Goal: Task Accomplishment & Management: Manage account settings

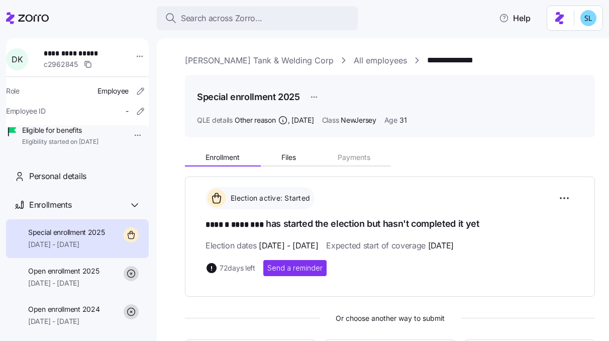
click at [248, 60] on link "Cooper Tank & Welding Corp" at bounding box center [259, 60] width 149 height 13
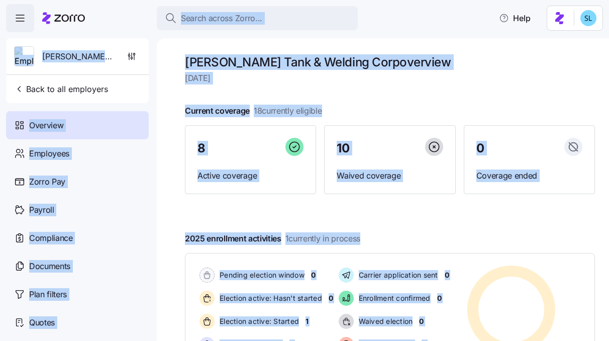
click at [367, 88] on div at bounding box center [390, 94] width 410 height 16
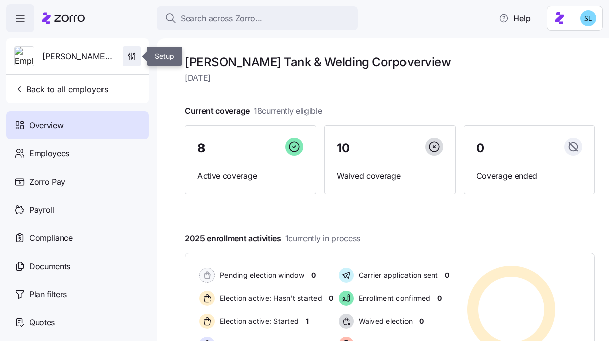
click at [134, 56] on icon "button" at bounding box center [134, 57] width 0 height 5
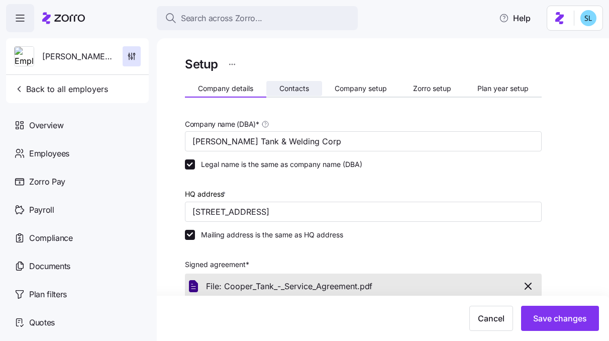
click at [309, 87] on button "Contacts" at bounding box center [294, 88] width 56 height 15
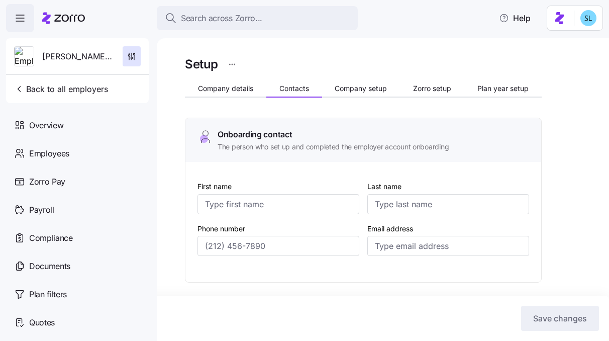
type input "Naomi"
type input "Cooper"
type input "ncooper@coopertank.com"
type input "Naomi"
type input "Cooper"
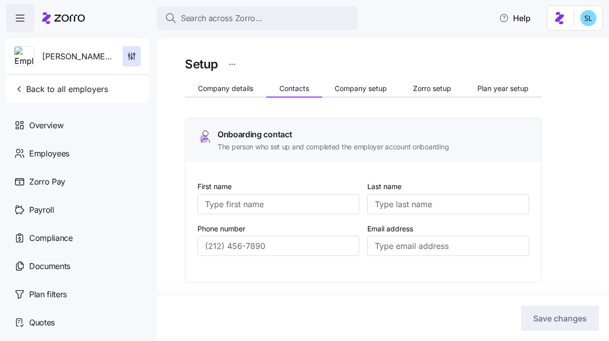
type input "ncooper@coopertank.com"
type input "Michael"
type input "Littwin"
type input "mlittwin@coopertank.com"
type input "Michael"
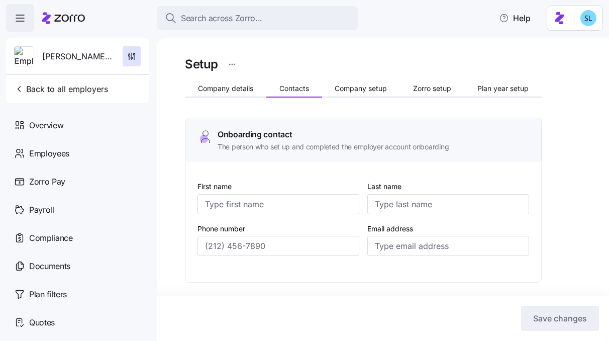
type input "Littwin"
type input "mlittwin@coopertank.com"
type input "(917) 497-4431"
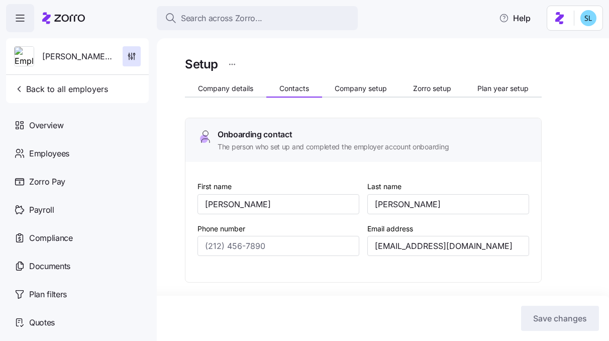
type input "(917) 497-4431"
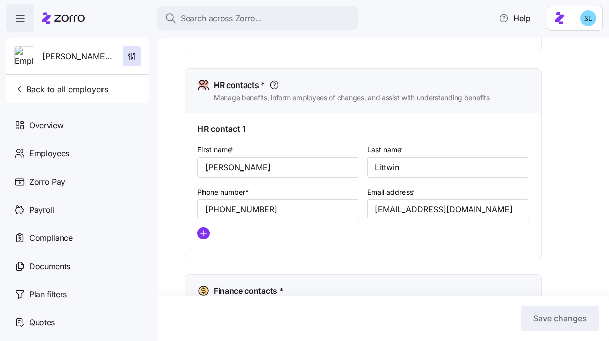
scroll to position [459, 0]
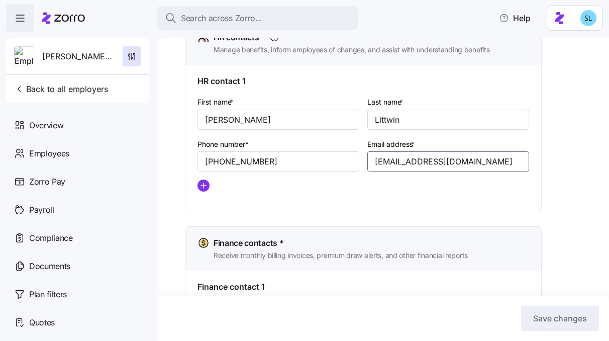
click at [404, 165] on input "mlittwin@coopertank.com" at bounding box center [448, 161] width 162 height 20
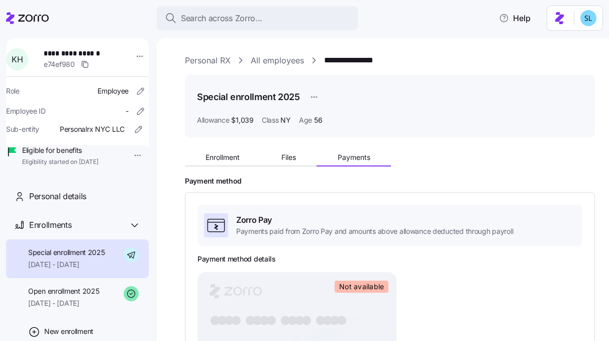
scroll to position [242, 0]
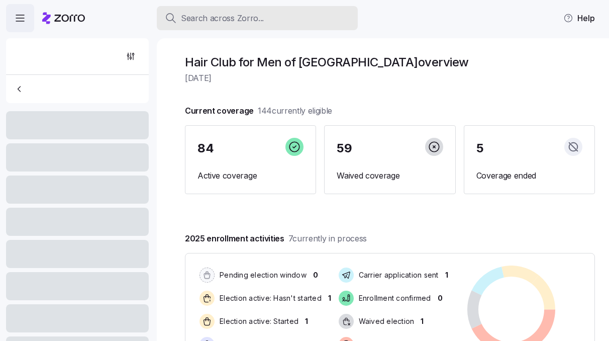
click at [282, 11] on button "Search across Zorro..." at bounding box center [257, 18] width 201 height 24
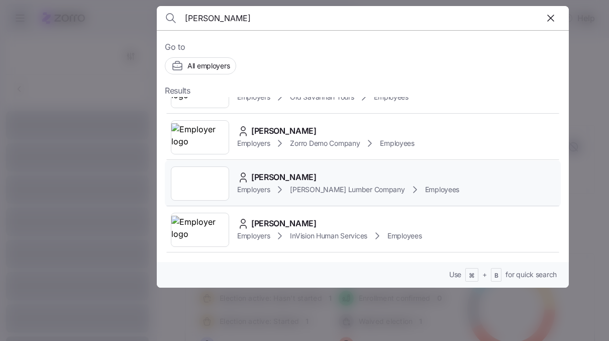
scroll to position [268, 0]
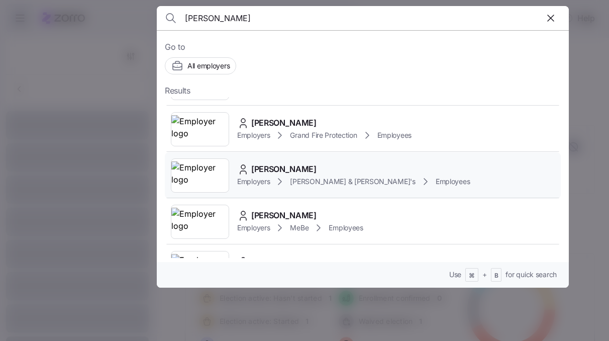
type input "[PERSON_NAME]"
click at [340, 172] on div "[PERSON_NAME]" at bounding box center [353, 169] width 233 height 13
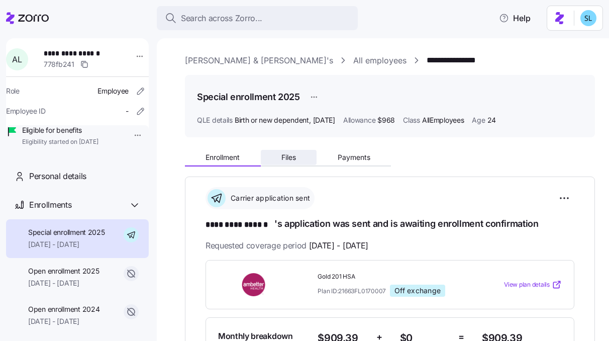
click at [298, 157] on button "Files" at bounding box center [289, 157] width 56 height 15
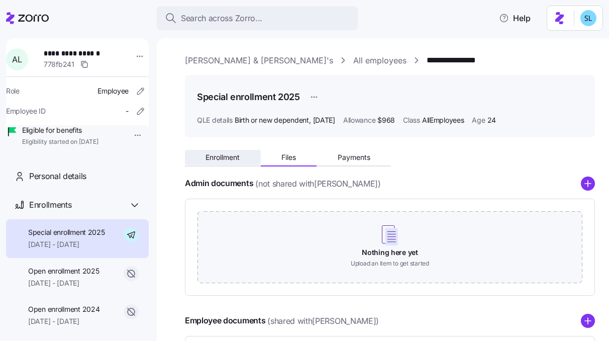
click at [248, 159] on button "Enrollment" at bounding box center [223, 157] width 76 height 15
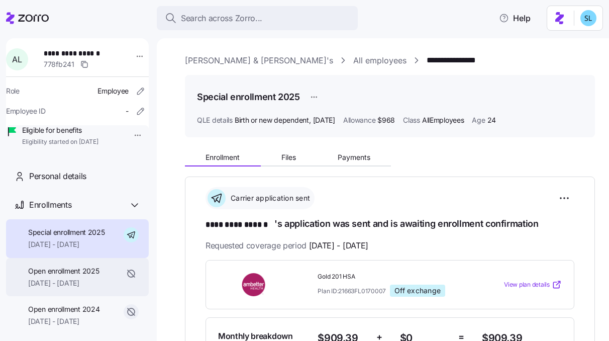
click at [96, 288] on div "Open enrollment 2025 [DATE] - [DATE]" at bounding box center [63, 277] width 71 height 23
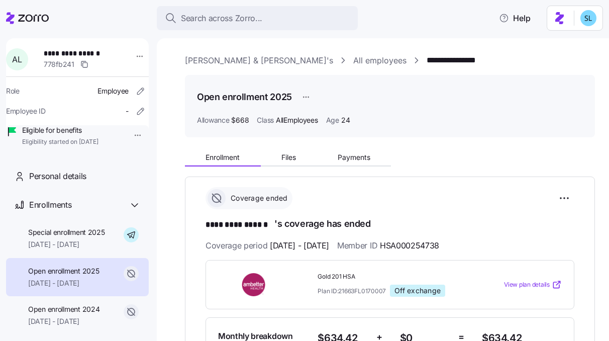
click at [229, 61] on link "[PERSON_NAME] & [PERSON_NAME]'s" at bounding box center [259, 60] width 148 height 13
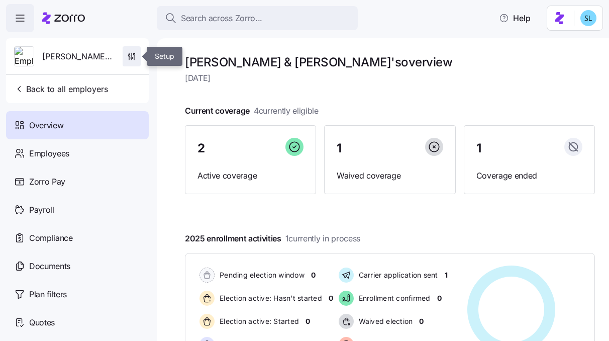
click at [134, 59] on icon "button" at bounding box center [132, 56] width 10 height 10
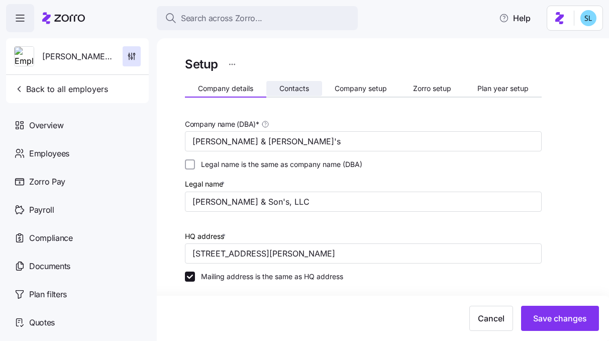
click at [300, 85] on span "Contacts" at bounding box center [294, 88] width 30 height 7
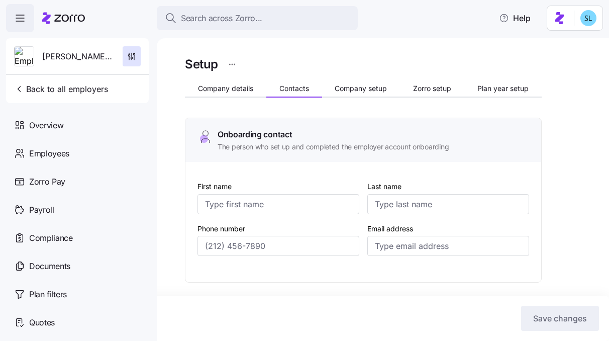
type input "[PERSON_NAME]"
type input "[EMAIL_ADDRESS][DOMAIN_NAME]"
type input "[PERSON_NAME]"
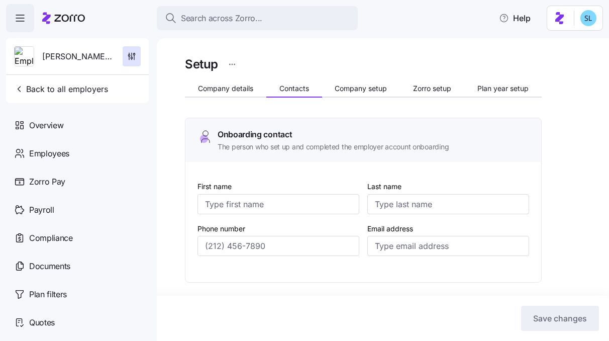
type input "[EMAIL_ADDRESS][DOMAIN_NAME]"
type input "[PERSON_NAME]"
type input "[EMAIL_ADDRESS][DOMAIN_NAME]"
type input "[PERSON_NAME]"
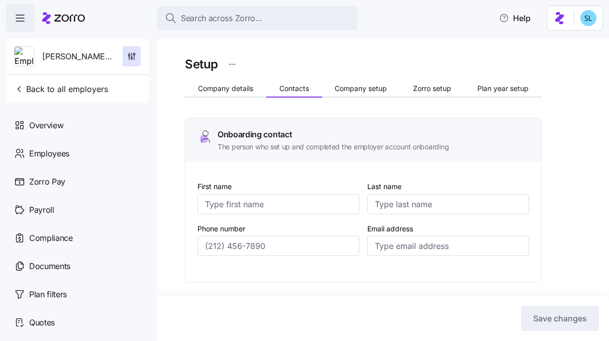
type input "[PERSON_NAME]"
type input "[EMAIL_ADDRESS][DOMAIN_NAME]"
type input "[PHONE_NUMBER]"
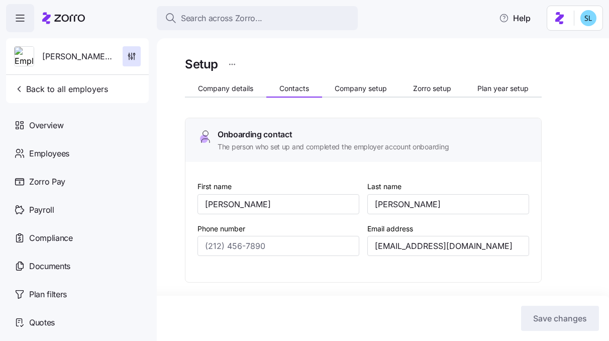
type input "[PHONE_NUMBER]"
click at [342, 83] on button "Company setup" at bounding box center [361, 88] width 78 height 15
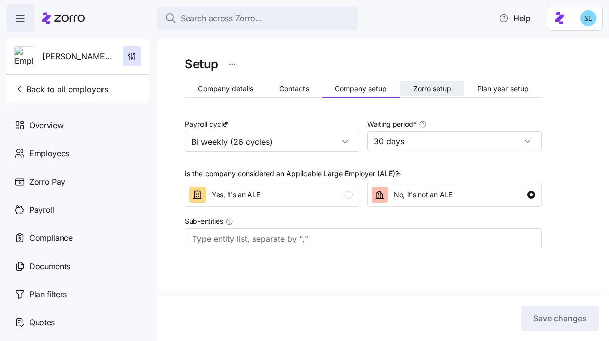
click at [434, 85] on span "Zorro setup" at bounding box center [432, 88] width 38 height 7
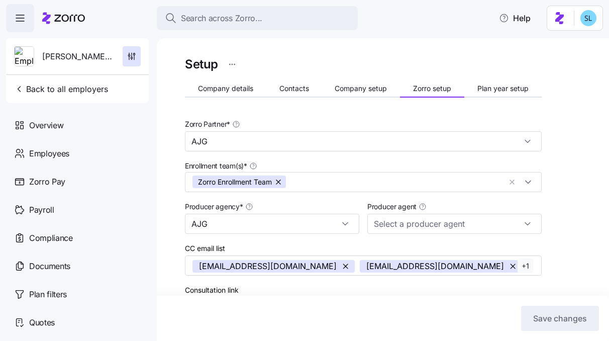
type input "AJG"
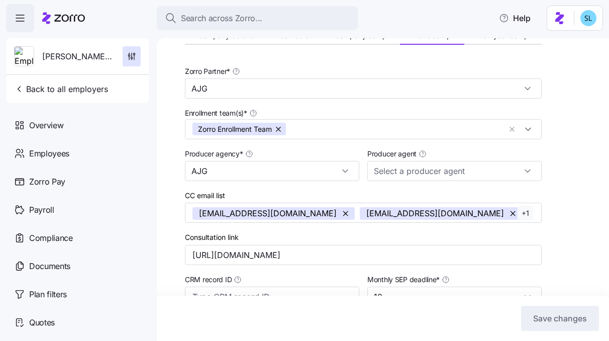
scroll to position [45, 0]
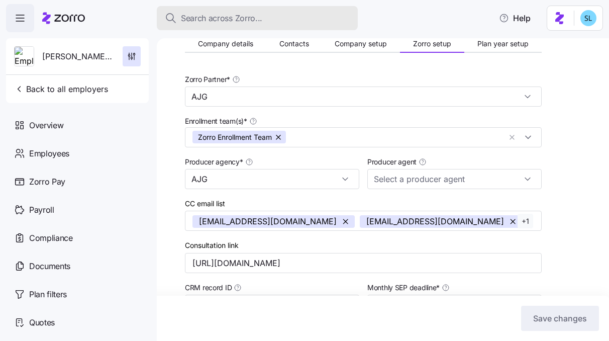
click at [292, 19] on div "Search across Zorro..." at bounding box center [257, 18] width 185 height 13
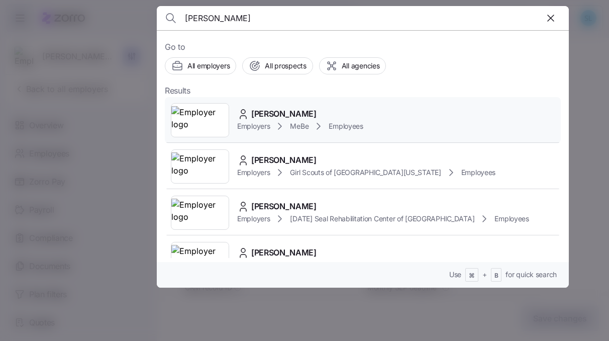
type input "[PERSON_NAME]"
click at [308, 116] on span "[PERSON_NAME]" at bounding box center [283, 114] width 65 height 13
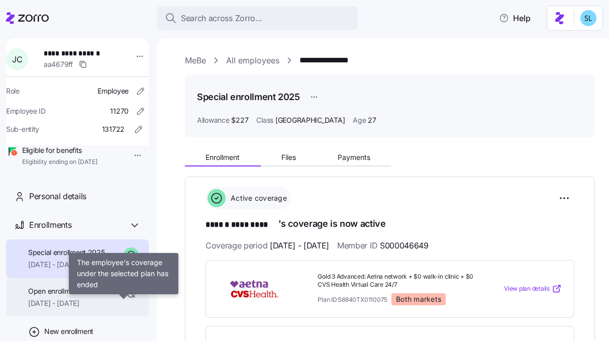
click at [96, 308] on span "[DATE] - [DATE]" at bounding box center [63, 303] width 71 height 10
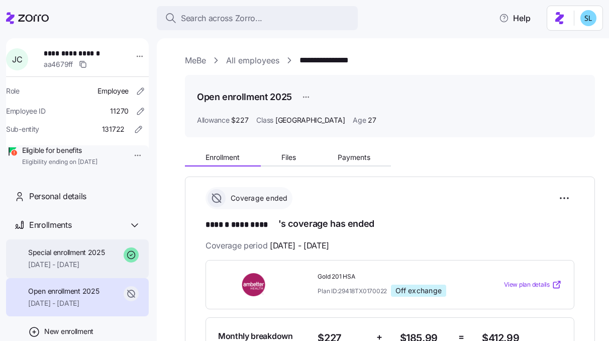
click at [85, 269] on span "[DATE] - [DATE]" at bounding box center [66, 264] width 77 height 10
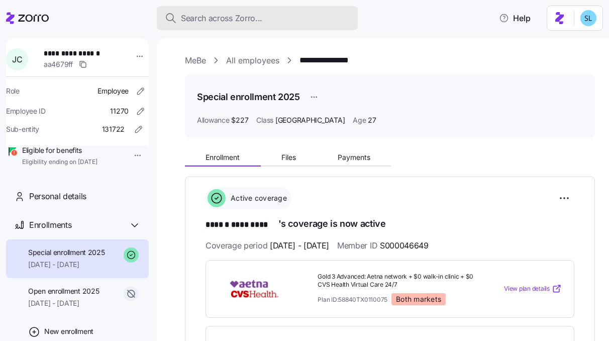
click at [225, 15] on span "Search across Zorro..." at bounding box center [221, 18] width 81 height 13
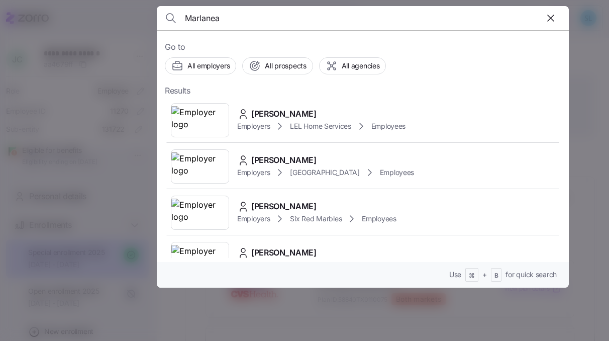
type input "Marlanea"
click at [316, 107] on div "[PERSON_NAME][GEOGRAPHIC_DATA] Employers LEL Home Services Employees" at bounding box center [363, 120] width 396 height 46
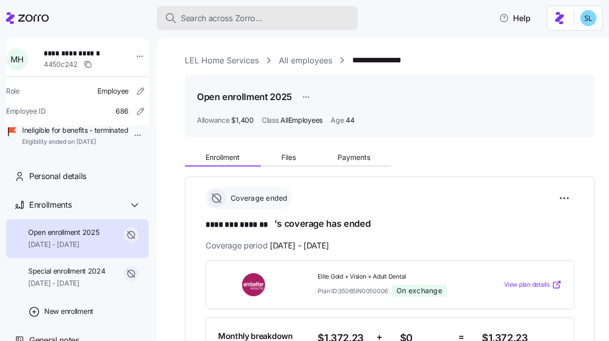
click at [238, 17] on span "Search across Zorro..." at bounding box center [221, 18] width 81 height 13
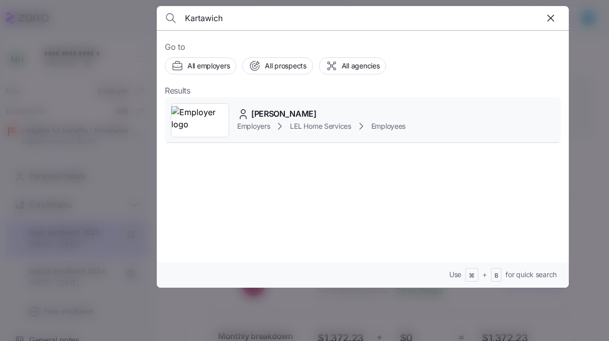
type input "Kartawich"
click at [293, 110] on span "[PERSON_NAME]" at bounding box center [283, 114] width 65 height 13
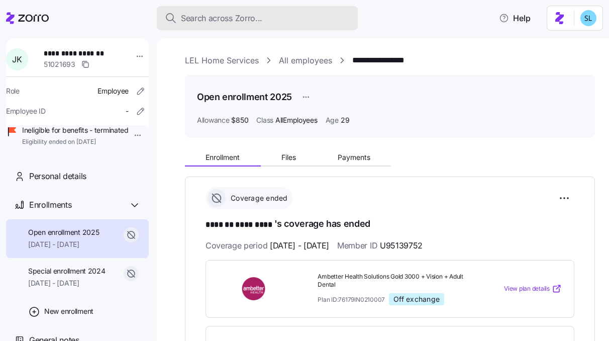
click at [292, 11] on button "Search across Zorro..." at bounding box center [257, 18] width 201 height 24
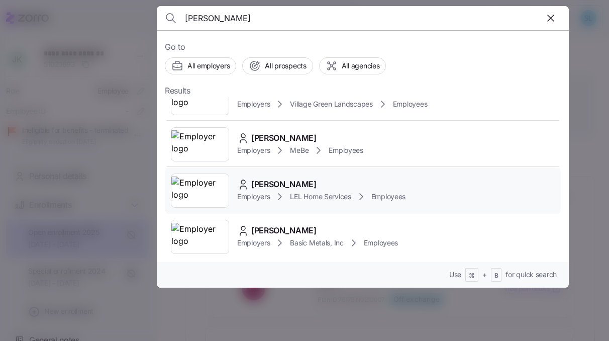
scroll to position [71, 0]
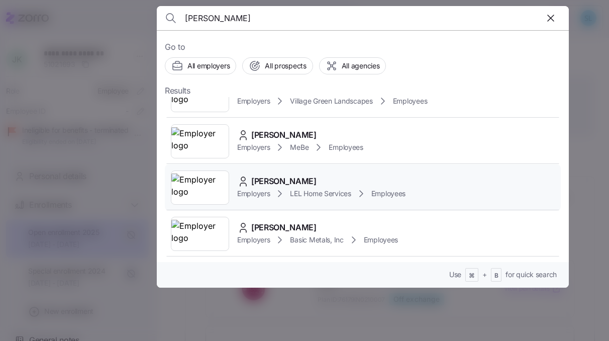
type input "[PERSON_NAME]"
click at [379, 178] on div "[PERSON_NAME]" at bounding box center [321, 181] width 168 height 13
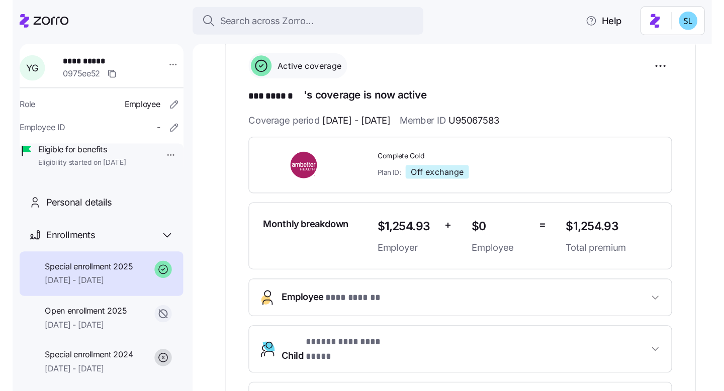
scroll to position [115, 0]
